Goal: Task Accomplishment & Management: Complete application form

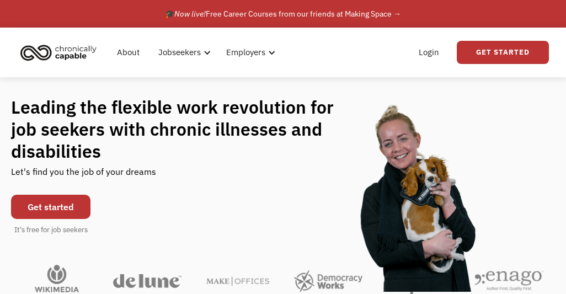
click at [47, 218] on link "Get started" at bounding box center [50, 207] width 79 height 24
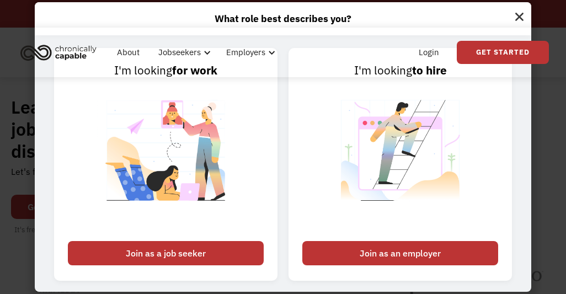
click at [176, 178] on img at bounding box center [165, 157] width 137 height 156
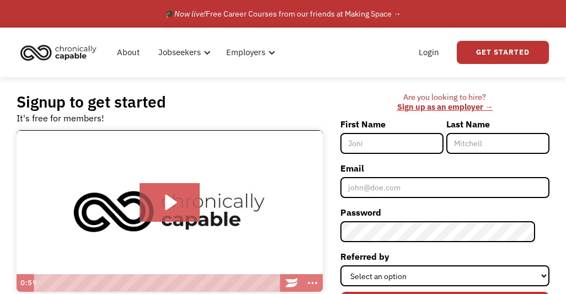
click at [379, 153] on input "First Name" at bounding box center [391, 143] width 103 height 21
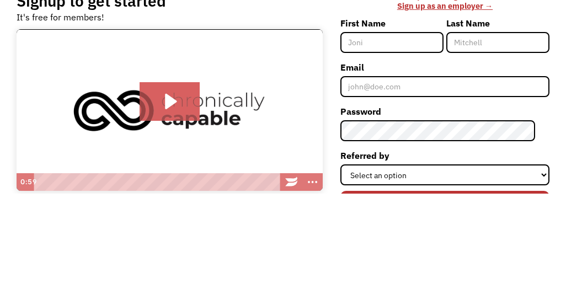
scroll to position [101, 0]
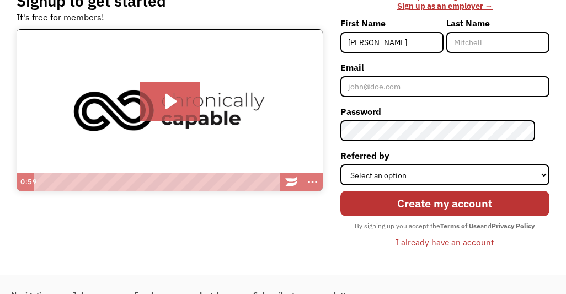
type input "[PERSON_NAME]"
click at [474, 51] on input "Last Name" at bounding box center [497, 42] width 103 height 21
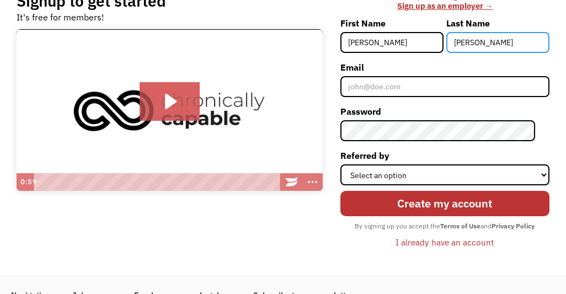
type input "[PERSON_NAME]"
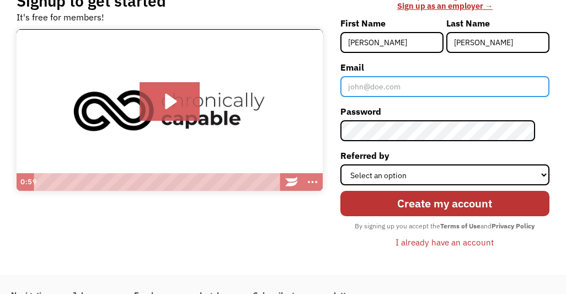
click at [378, 92] on input "Email" at bounding box center [444, 86] width 209 height 21
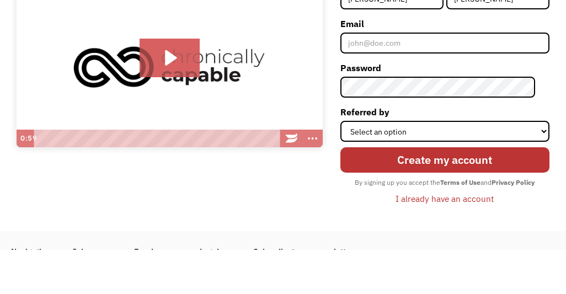
scroll to position [145, 0]
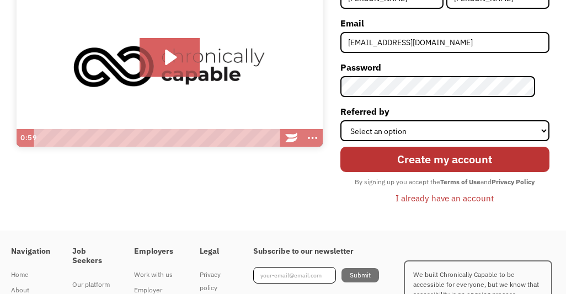
type input "[EMAIL_ADDRESS][DOMAIN_NAME]"
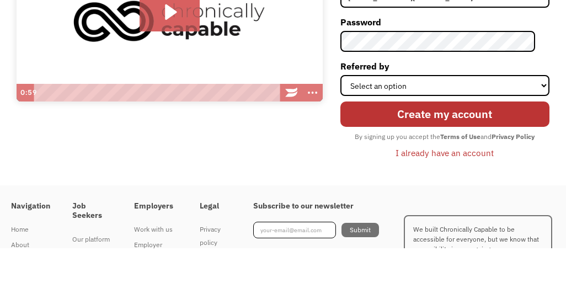
scroll to position [191, 0]
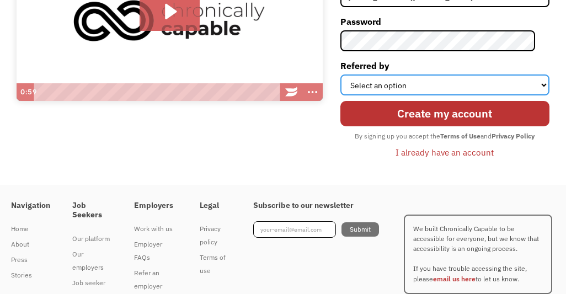
click at [365, 91] on select "Select an option Instagram Facebook Twitter Search Engine News Article Word of …" at bounding box center [444, 84] width 209 height 21
select select "Other"
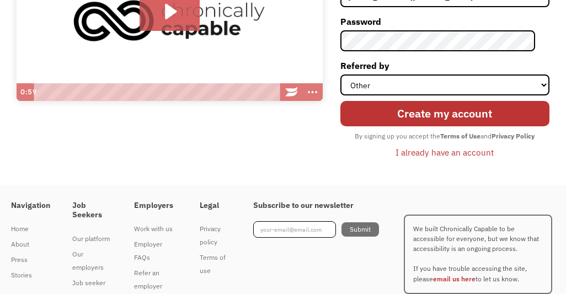
click at [262, 286] on div "Subscribe to our newsletter Submit Thank you! You're now subscribed to our news…" at bounding box center [327, 255] width 148 height 130
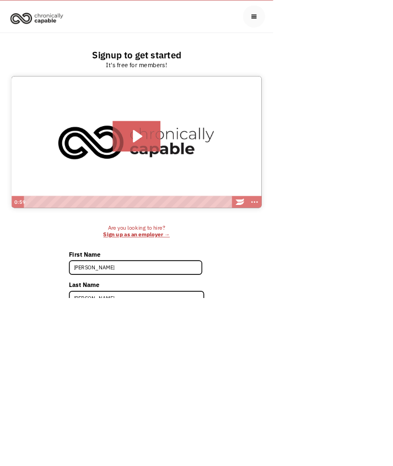
scroll to position [326, 0]
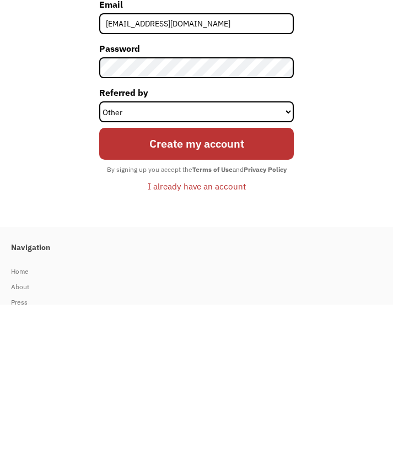
click at [255, 289] on input "Create my account" at bounding box center [196, 305] width 195 height 32
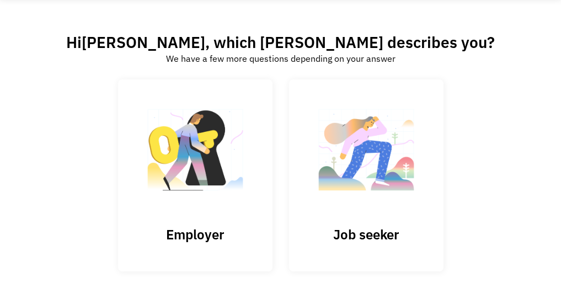
scroll to position [47, 0]
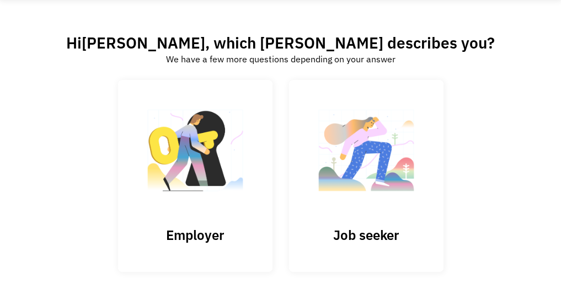
click at [343, 209] on img at bounding box center [366, 156] width 110 height 108
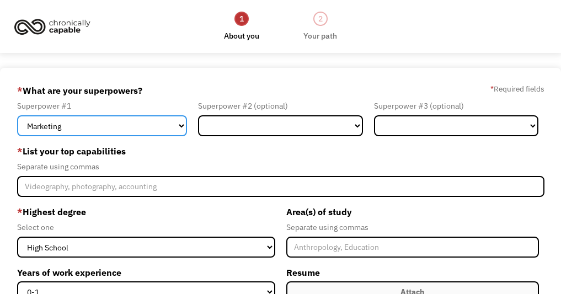
click at [63, 132] on select "Marketing Human Resources Finance Technology Operations Sales Industrial & Manu…" at bounding box center [102, 125] width 170 height 21
click at [73, 133] on select "Marketing Human Resources Finance Technology Operations Sales Industrial & Manu…" at bounding box center [102, 125] width 170 height 21
select select "Other"
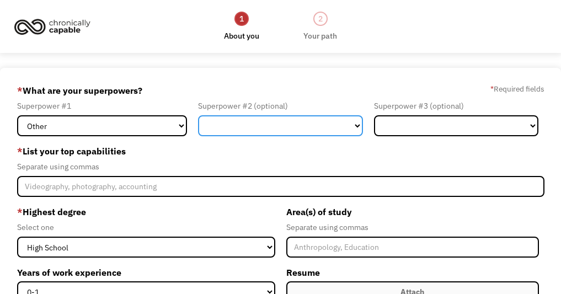
click at [229, 136] on select "Marketing Human Resources Finance Technology Operations Sales Industrial & Manu…" at bounding box center [280, 125] width 165 height 21
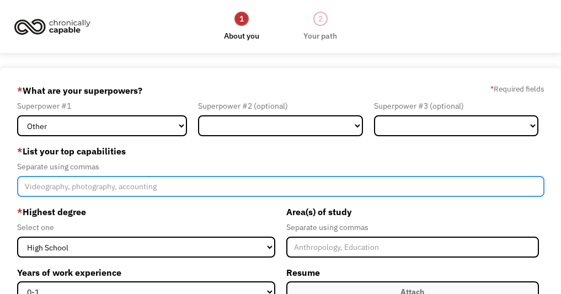
click at [72, 189] on input "Member-Create-Step1" at bounding box center [280, 186] width 527 height 21
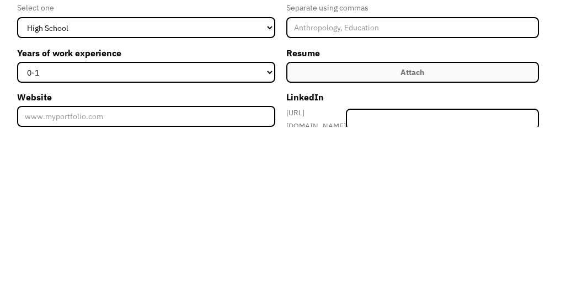
scroll to position [56, 0]
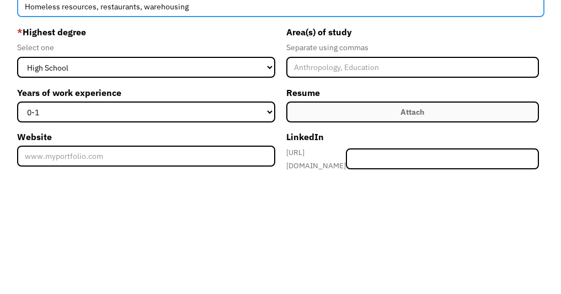
type input "Homeless resources, restaurants, warehousing"
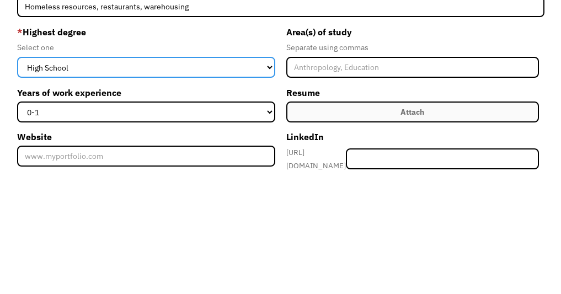
click at [46, 180] on select "High School Associates Bachelors Master's PhD" at bounding box center [146, 190] width 258 height 21
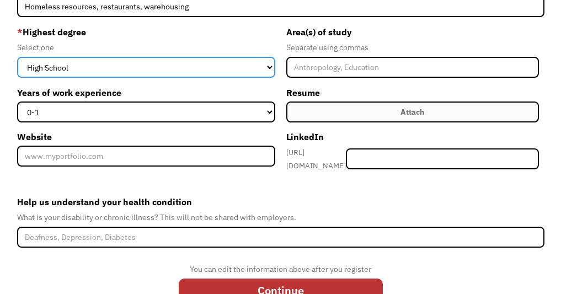
select select "associates"
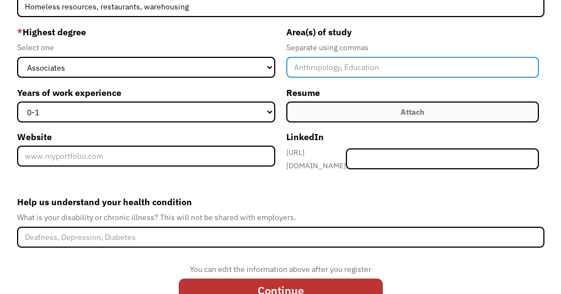
click at [302, 78] on input "Member-Create-Step1" at bounding box center [412, 67] width 253 height 21
type input "Sociology"
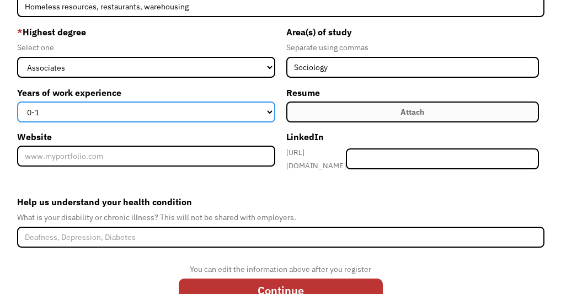
click at [47, 117] on select "0-1 2-4 5-10 11-15 15+" at bounding box center [146, 111] width 258 height 21
select select "15+"
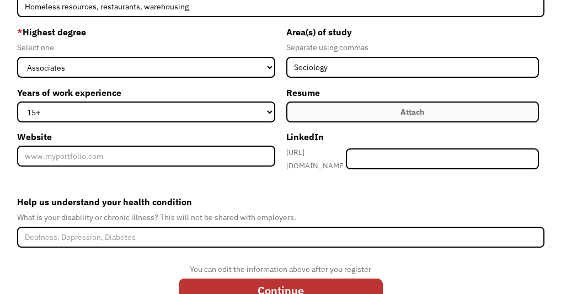
click at [320, 122] on label "Attach" at bounding box center [412, 111] width 253 height 21
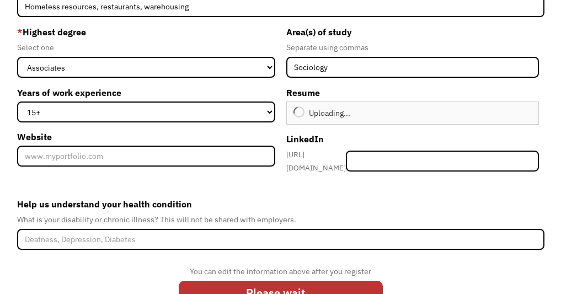
type input "Continue"
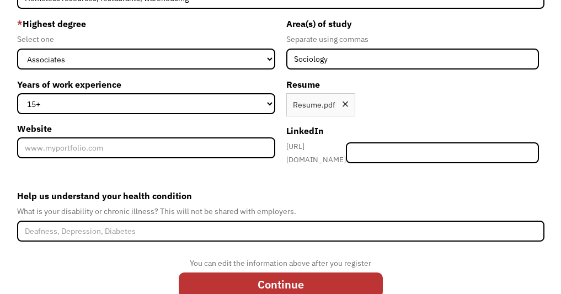
scroll to position [187, 0]
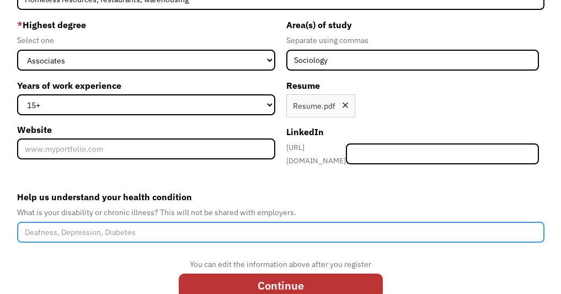
click at [62, 243] on input "Help us understand your health condition" at bounding box center [280, 232] width 527 height 21
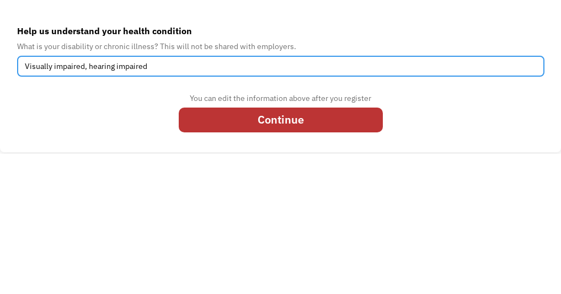
type input "Visually impaired, hearing impaired"
click at [221, 248] on input "Continue" at bounding box center [281, 260] width 204 height 25
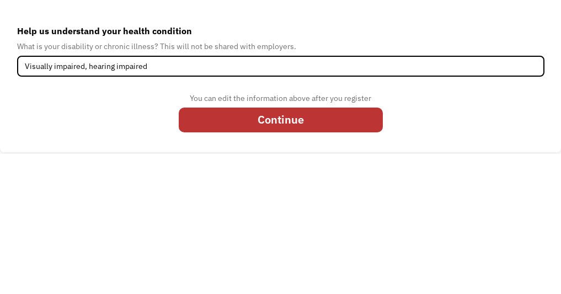
type input "Please wait..."
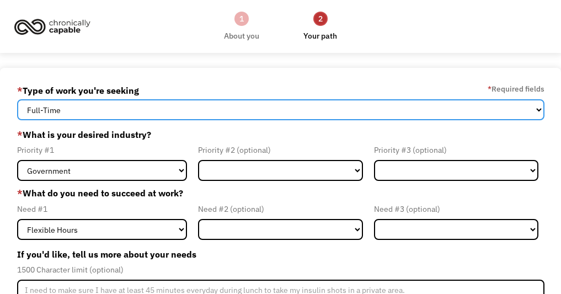
click at [57, 108] on select "Full-Time Part-Time Both Full-Time and Part-Time" at bounding box center [280, 109] width 527 height 21
select select "part-time"
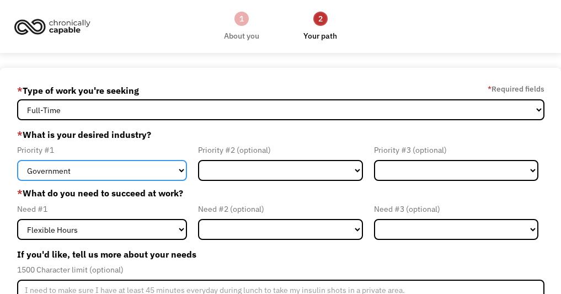
click at [68, 172] on select "Government Finance & Insurance Health & Social Care Tech & Engineering Creative…" at bounding box center [102, 170] width 170 height 21
click at [60, 176] on select "Government Finance & Insurance Health & Social Care Tech & Engineering Creative…" at bounding box center [102, 170] width 170 height 21
select select "Other"
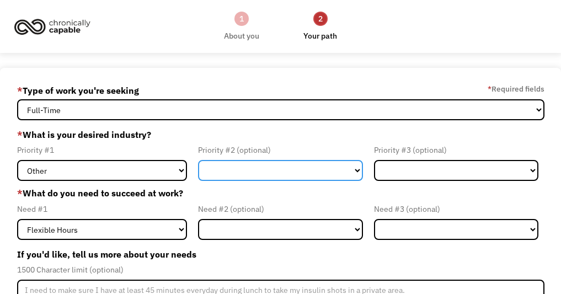
click at [223, 181] on select "Government Finance & Insurance Health & Social Care Tech & Engineering Creative…" at bounding box center [280, 170] width 165 height 21
select select "Government"
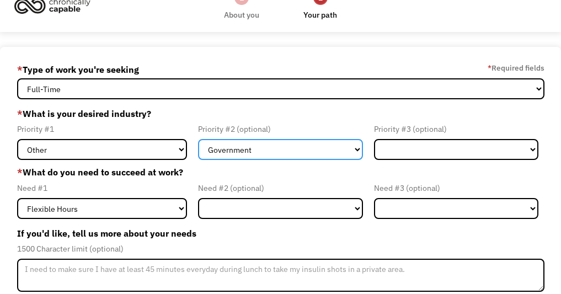
scroll to position [36, 0]
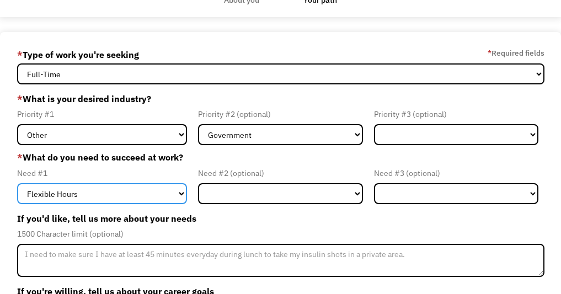
click at [62, 201] on select "Flexible Hours Remote Work Service Animal On-site Accommodations Visual Support…" at bounding box center [102, 193] width 170 height 21
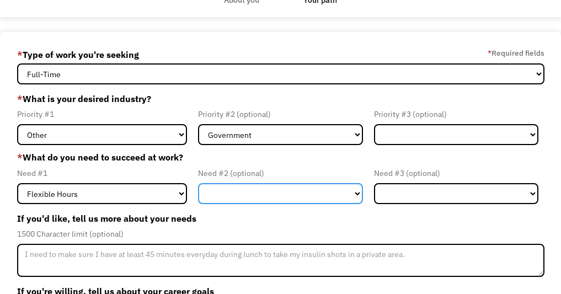
click at [217, 204] on select "Flexible Hours Remote Work Service Animal On-site Accommodations Visual Support…" at bounding box center [280, 193] width 165 height 21
click at [220, 204] on select "Flexible Hours Remote Work Service Animal On-site Accommodations Visual Support…" at bounding box center [280, 193] width 165 height 21
select select "Visual Support"
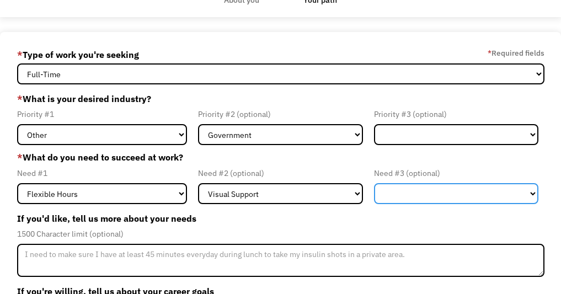
click at [387, 200] on select "Flexible Hours Remote Work Service Animal On-site Accommodations Visual Support…" at bounding box center [456, 193] width 165 height 21
select select "Hearing Support"
